Goal: Task Accomplishment & Management: Manage account settings

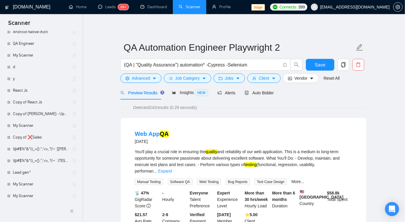
scroll to position [667, 0]
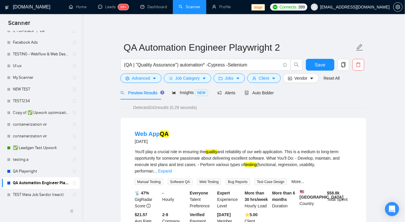
click at [33, 184] on link "QA Automation Engineer Playwright 2" at bounding box center [41, 183] width 56 height 12
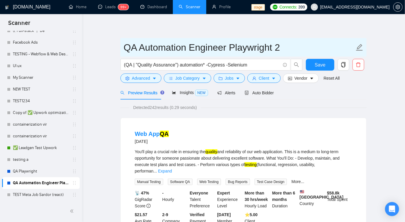
click at [276, 50] on input "QA Automation Engineer Playwright 2" at bounding box center [239, 47] width 231 height 15
drag, startPoint x: 277, startPoint y: 47, endPoint x: 235, endPoint y: 50, distance: 42.8
click at [235, 50] on input "QA Automation Engineer Playwright 2" at bounding box center [239, 47] width 231 height 15
type input "QA Automation Engineer 2"
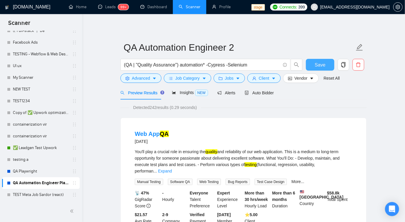
click at [322, 66] on span "Save" at bounding box center [319, 64] width 11 height 7
click at [141, 77] on span "Advanced" at bounding box center [141, 78] width 18 height 6
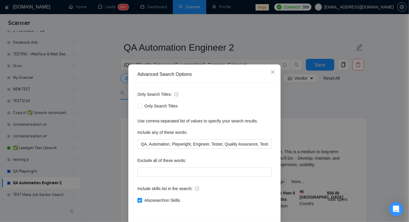
scroll to position [21, 0]
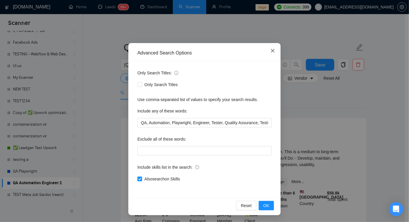
click at [272, 50] on icon "close" at bounding box center [272, 50] width 5 height 5
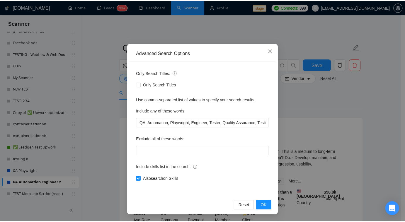
scroll to position [0, 0]
